Goal: Information Seeking & Learning: Find specific page/section

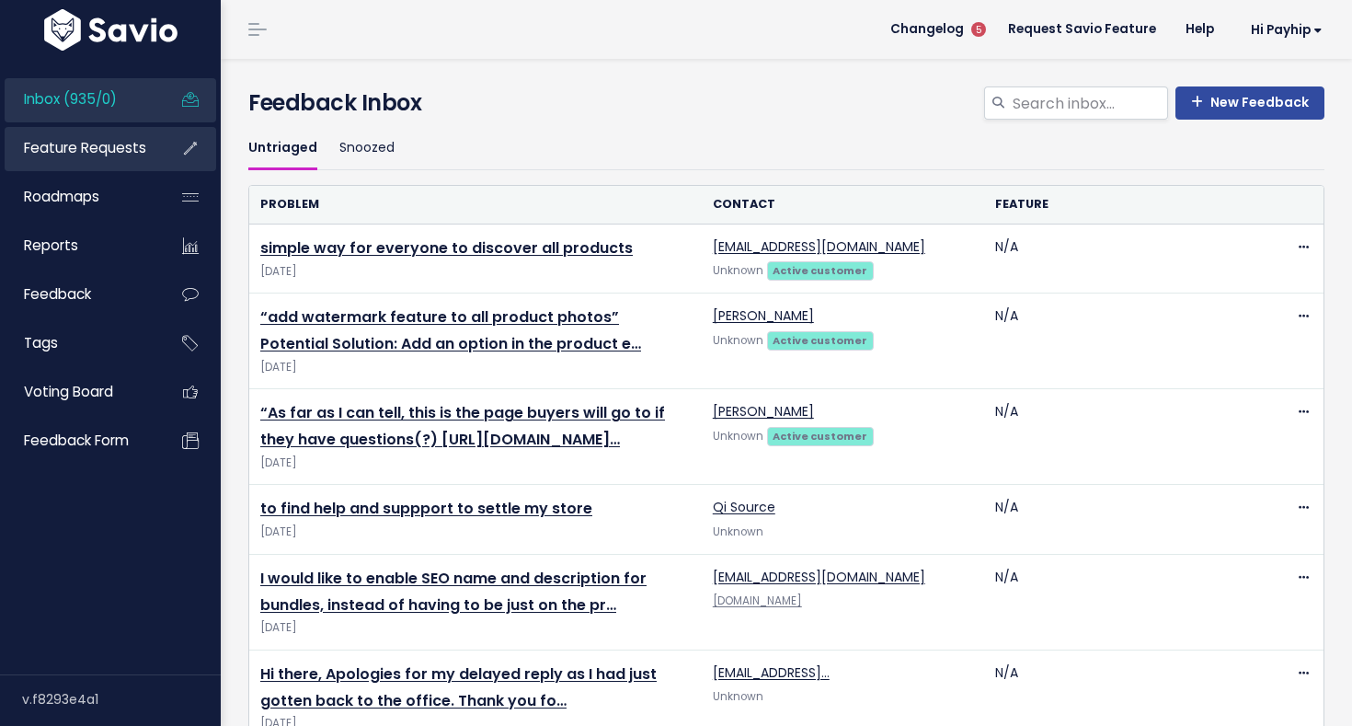
click at [81, 161] on link "Feature Requests" at bounding box center [79, 148] width 148 height 42
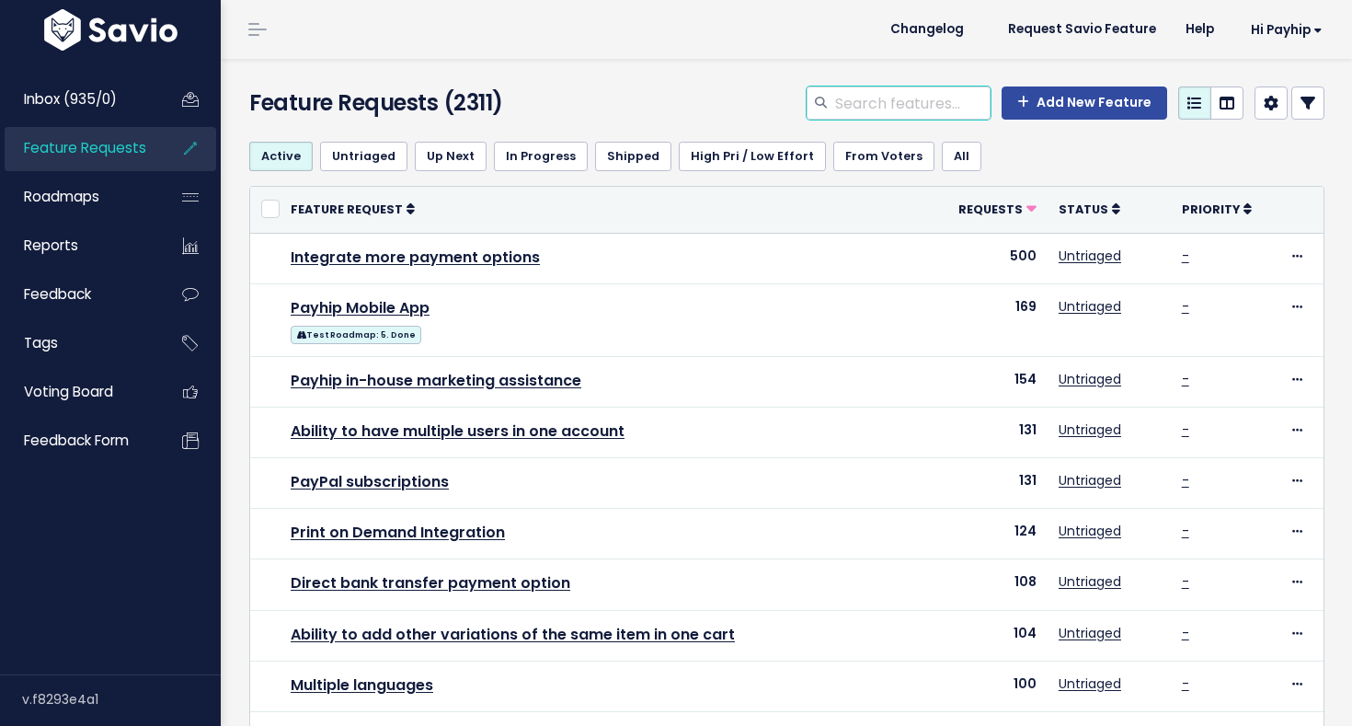
click at [879, 100] on input "search" at bounding box center [911, 102] width 157 height 33
type input "thank you"
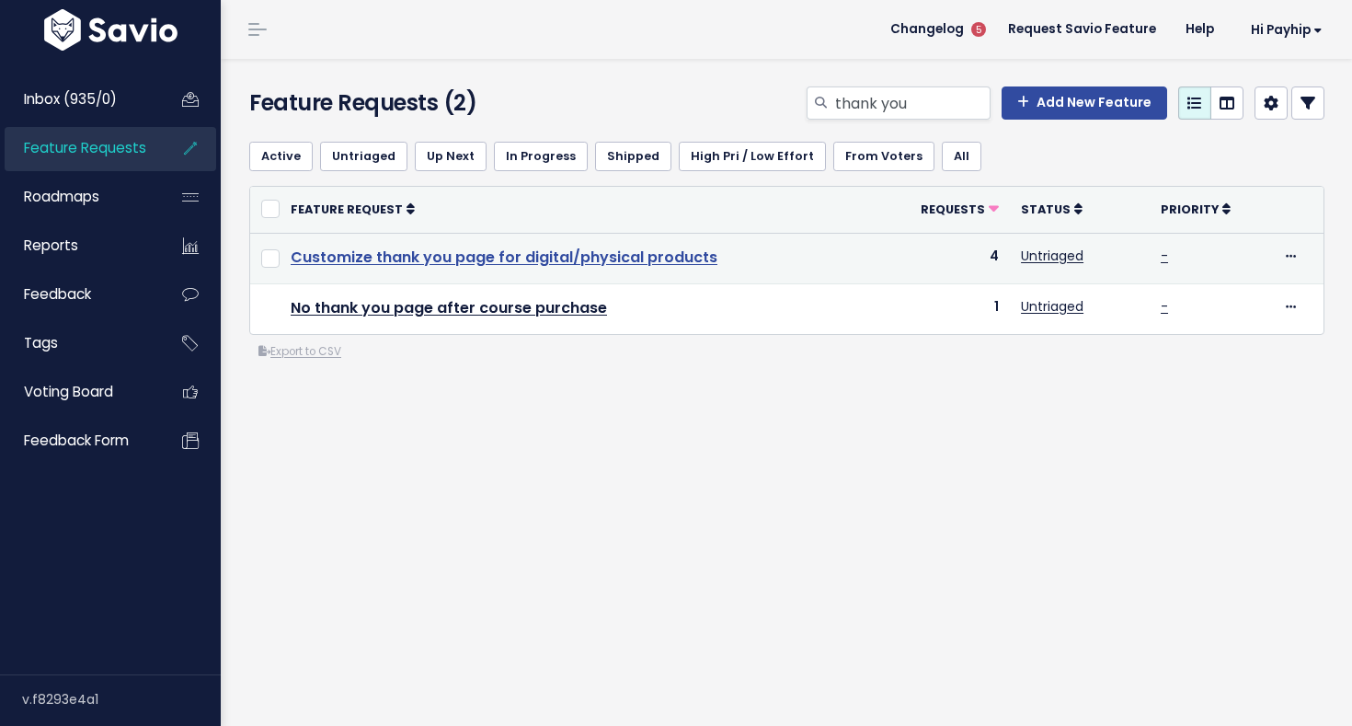
click at [537, 254] on link "Customize thank you page for digital/physical products" at bounding box center [504, 257] width 427 height 21
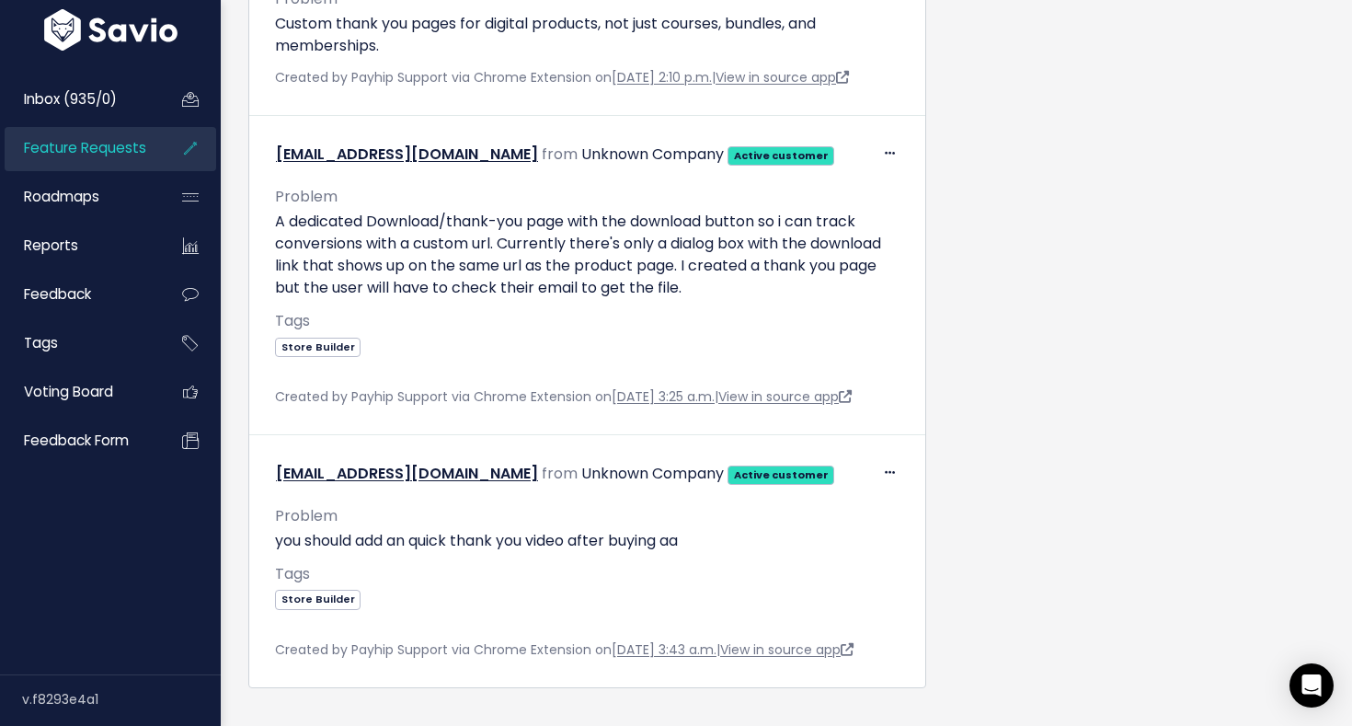
scroll to position [1215, 0]
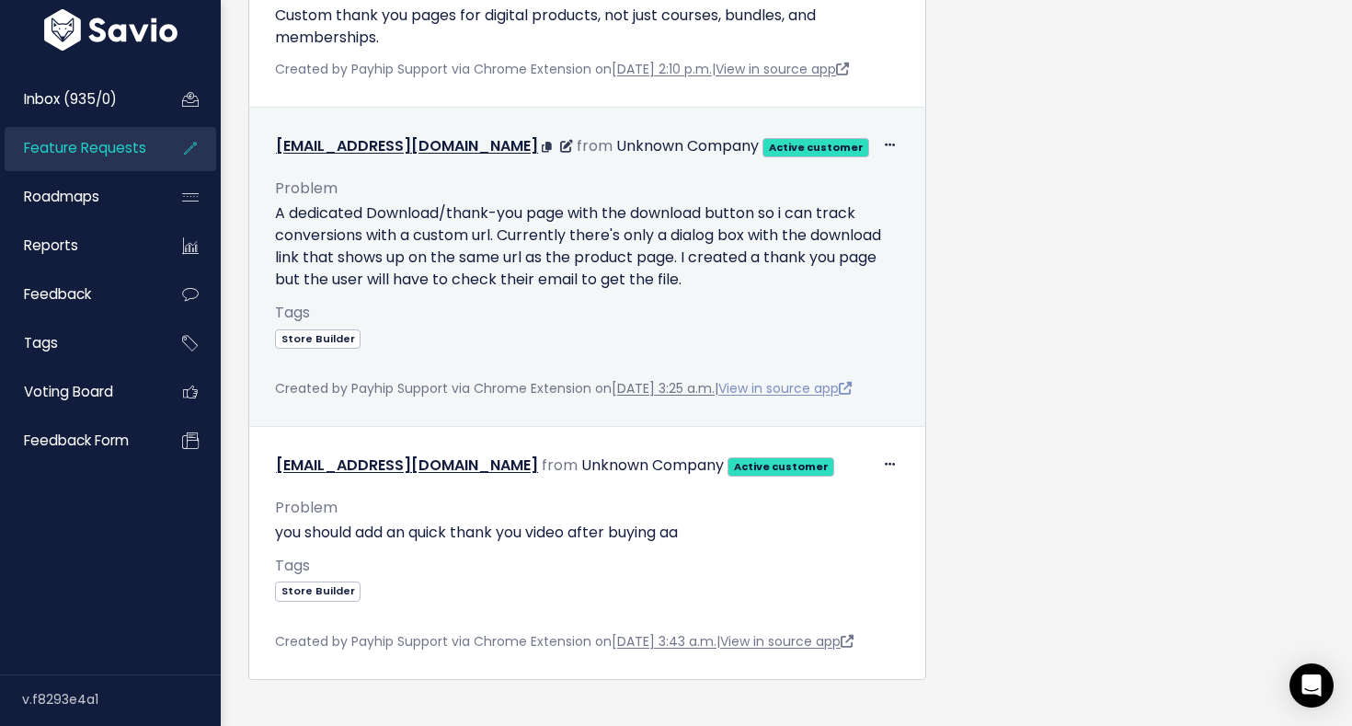
click at [802, 397] on link "View in source app" at bounding box center [784, 388] width 133 height 18
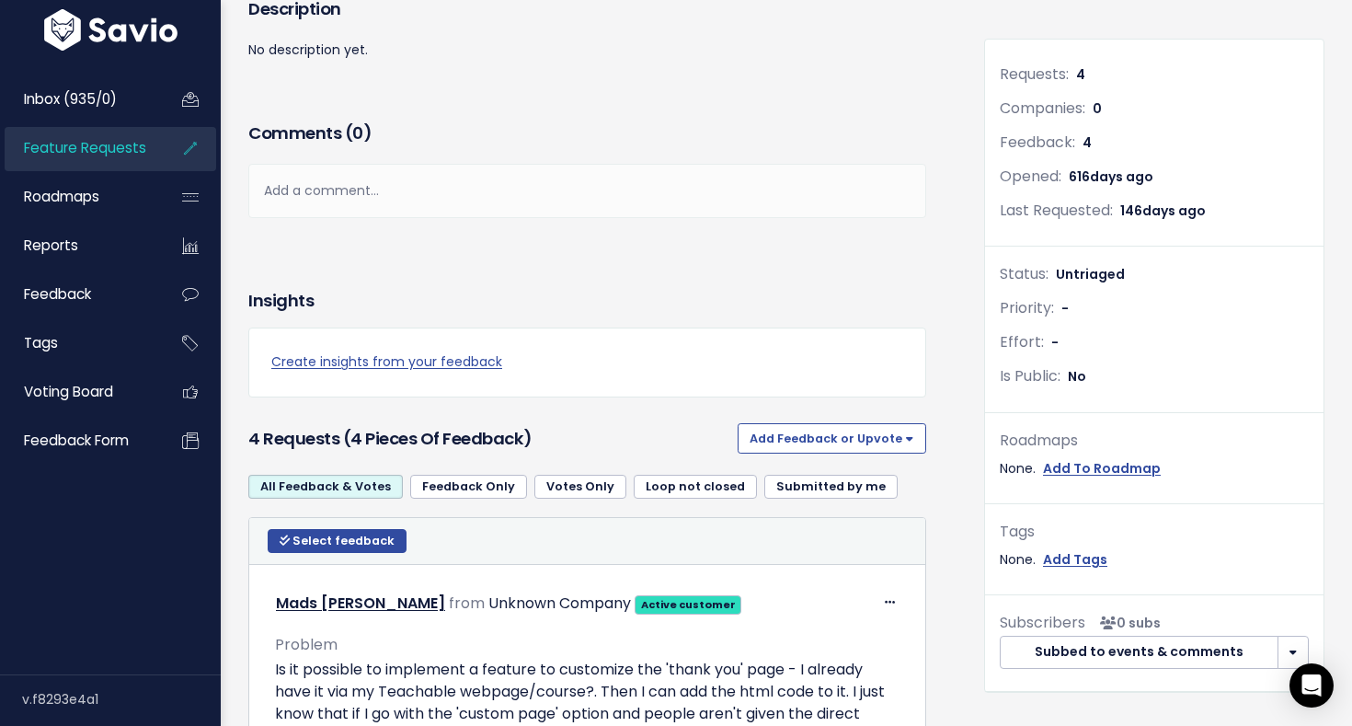
scroll to position [143, 0]
